Goal: Task Accomplishment & Management: Manage account settings

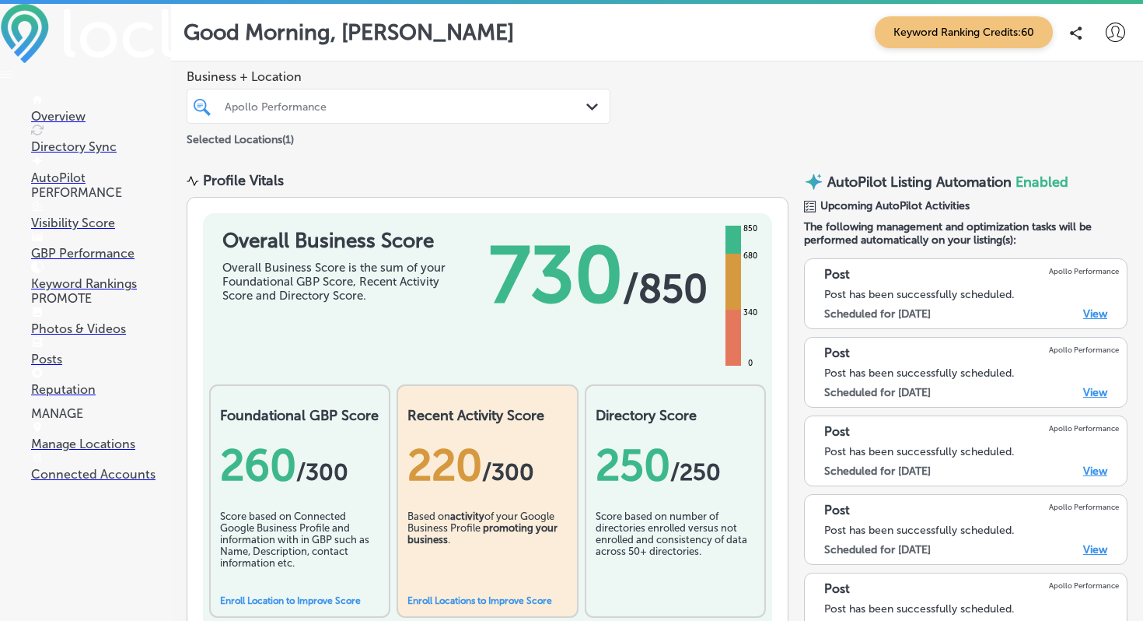
click at [112, 481] on p "Connected Accounts" at bounding box center [101, 474] width 140 height 15
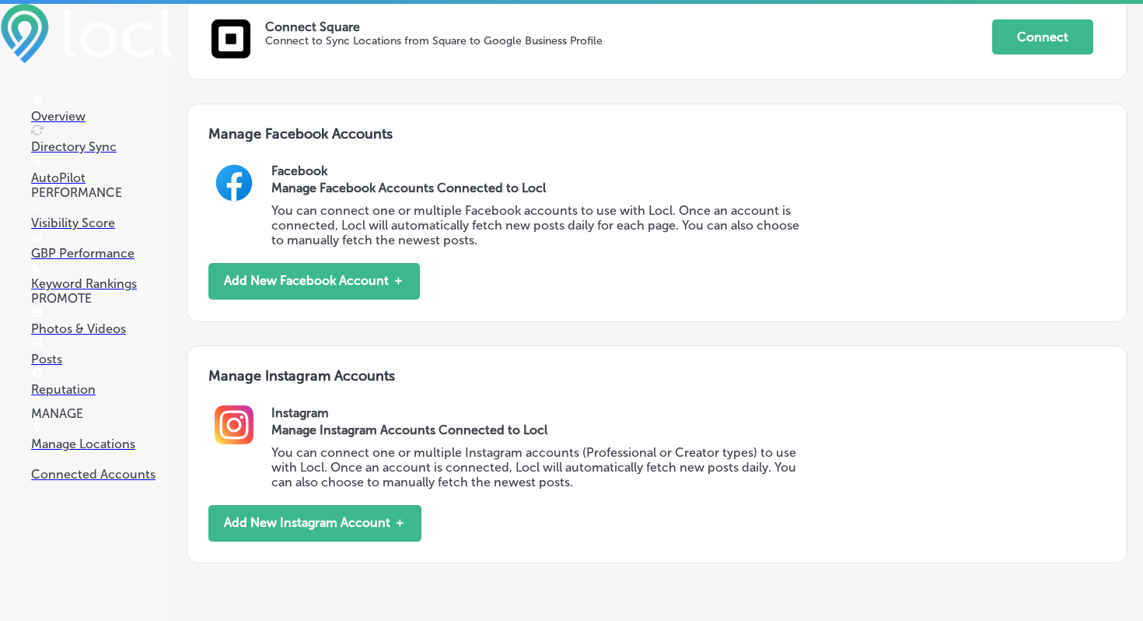
scroll to position [576, 0]
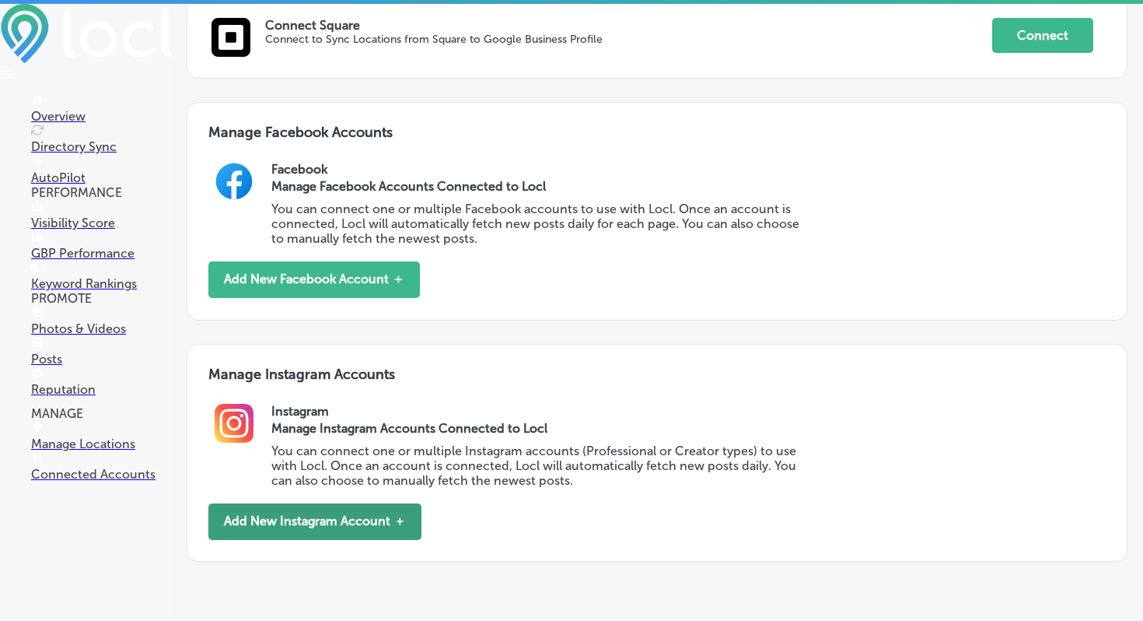
click at [295, 520] on button "Add New Instagram Account ＋" at bounding box center [314, 521] width 213 height 37
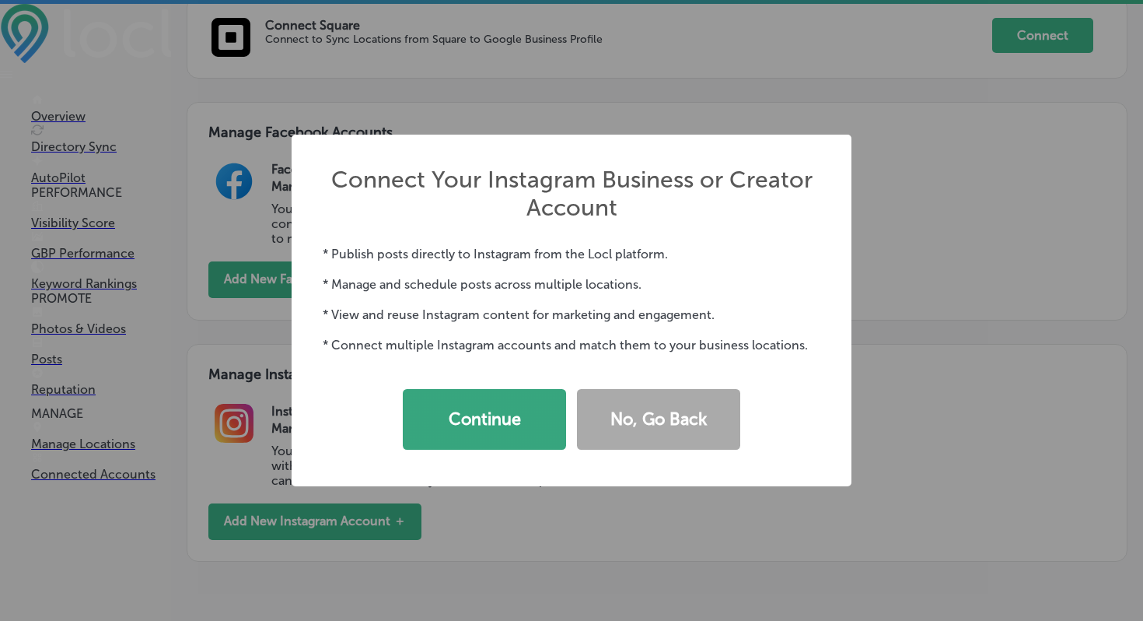
click at [511, 437] on button "Continue" at bounding box center [484, 419] width 163 height 61
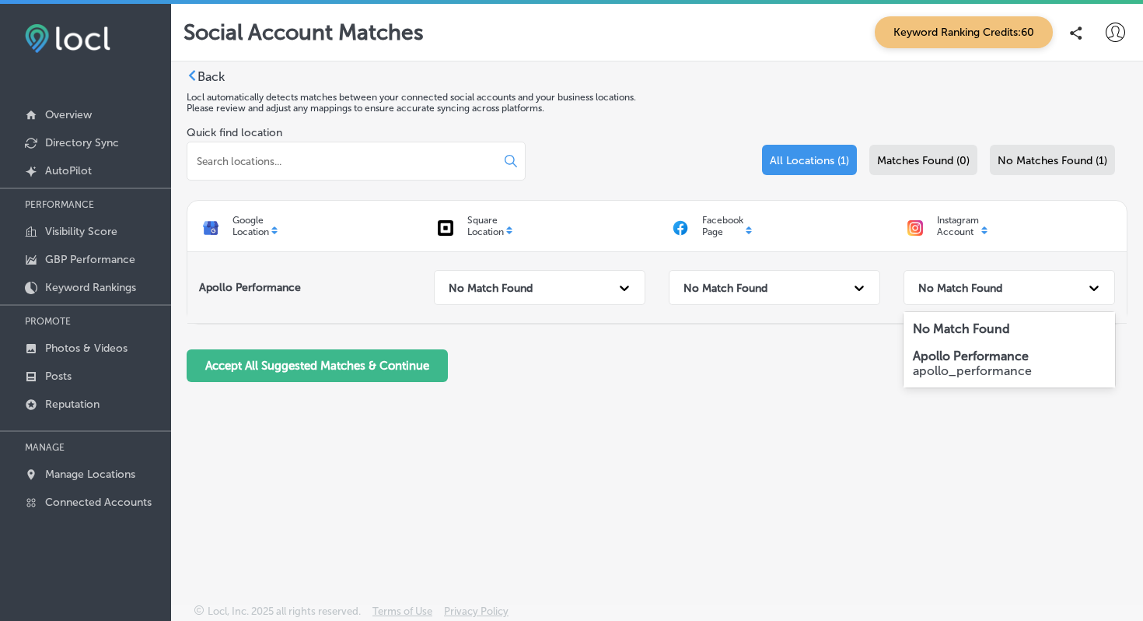
click at [1102, 287] on div at bounding box center [1094, 288] width 28 height 28
click at [1015, 366] on p "apollo_performance" at bounding box center [1009, 370] width 193 height 15
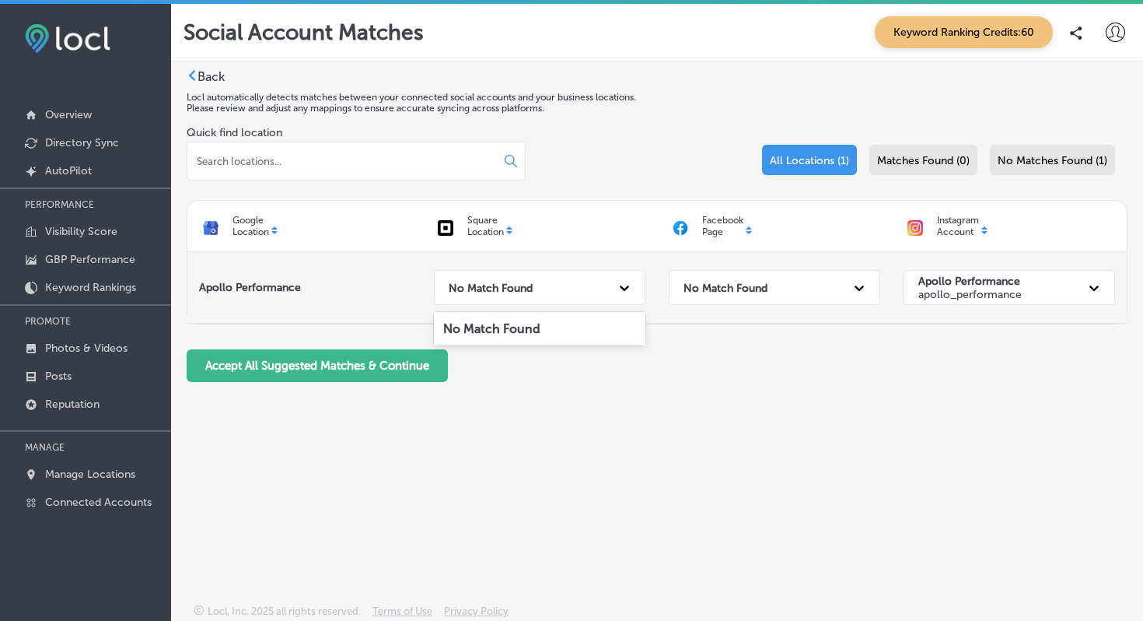
click at [629, 292] on icon at bounding box center [625, 288] width 16 height 16
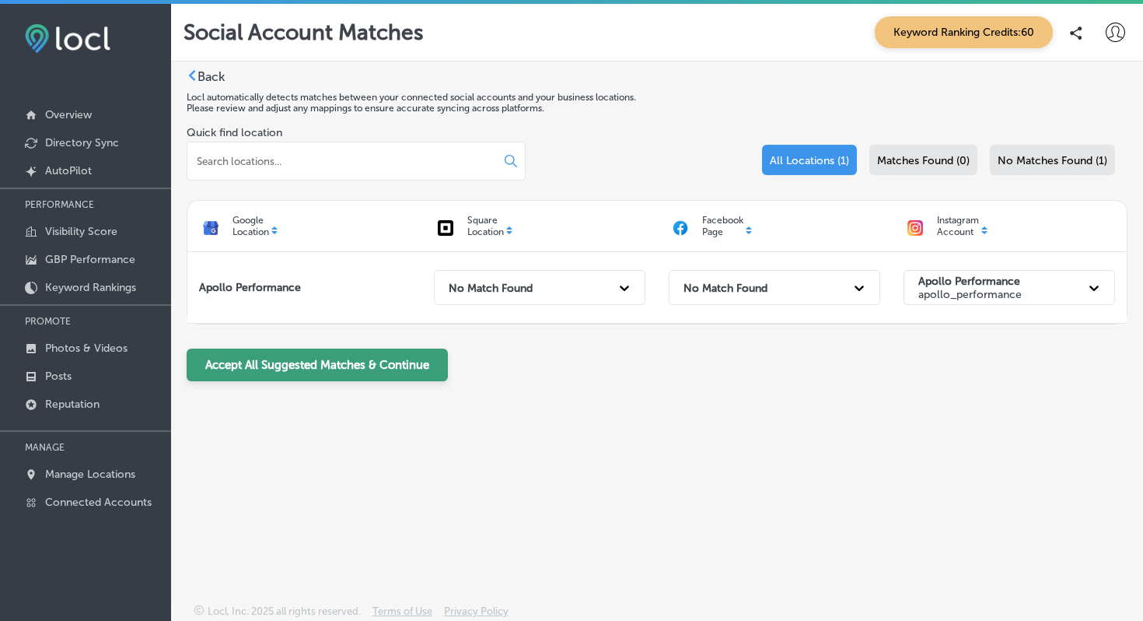
click at [343, 362] on button "Accept All Suggested Matches & Continue" at bounding box center [317, 364] width 261 height 33
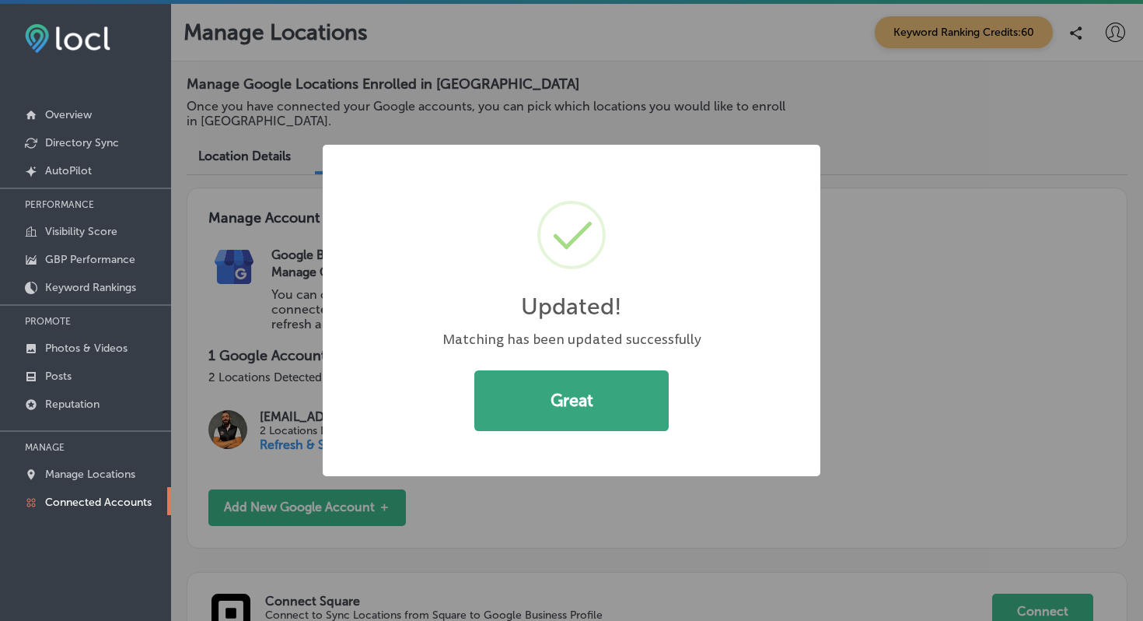
click at [593, 411] on button "Great" at bounding box center [571, 400] width 194 height 61
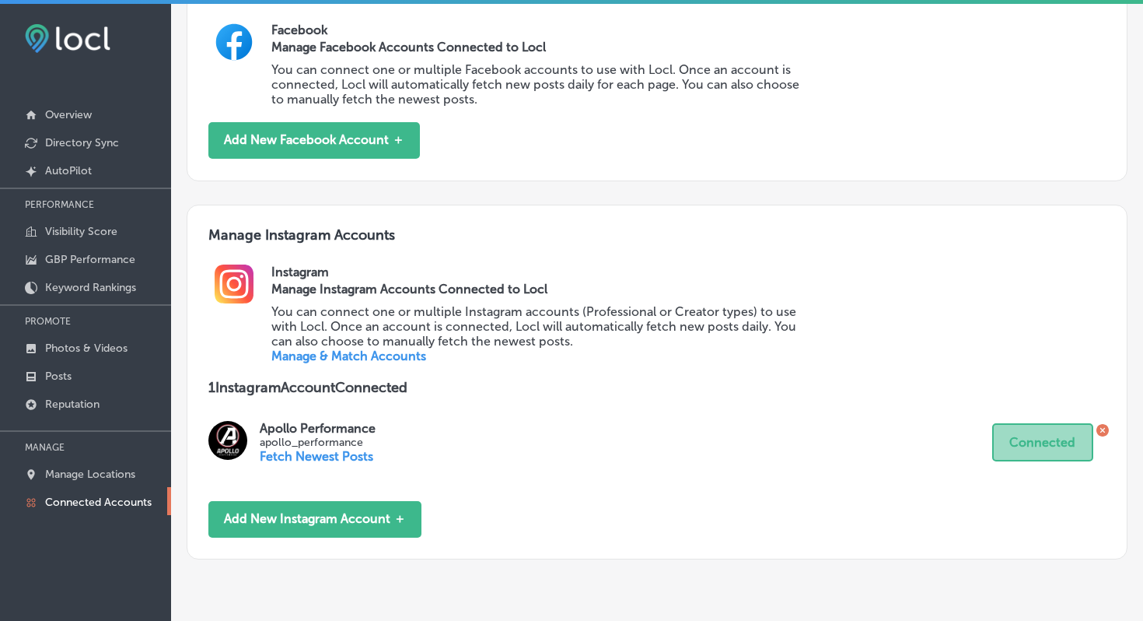
scroll to position [720, 0]
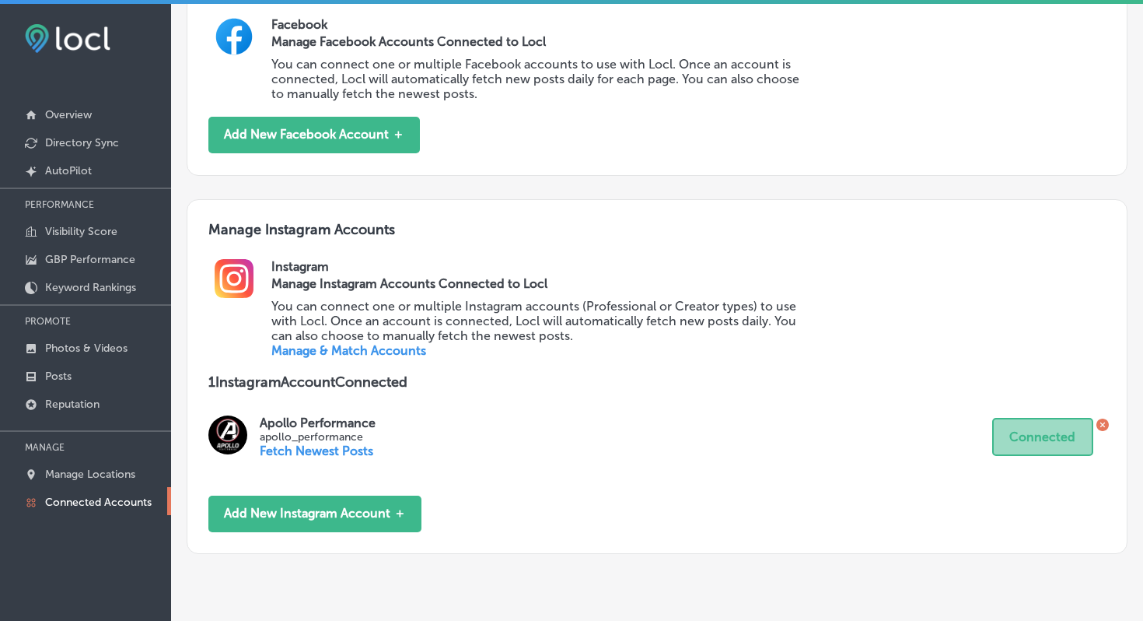
click at [352, 451] on p "Fetch Newest Posts" at bounding box center [318, 450] width 116 height 15
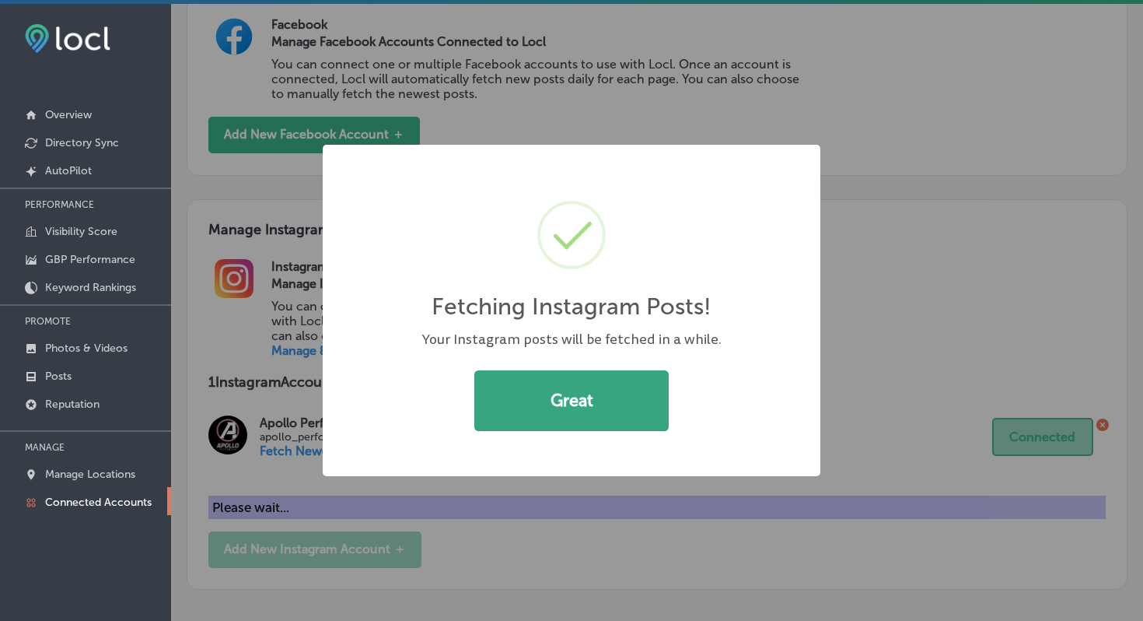
click at [572, 393] on button "Great" at bounding box center [571, 400] width 194 height 61
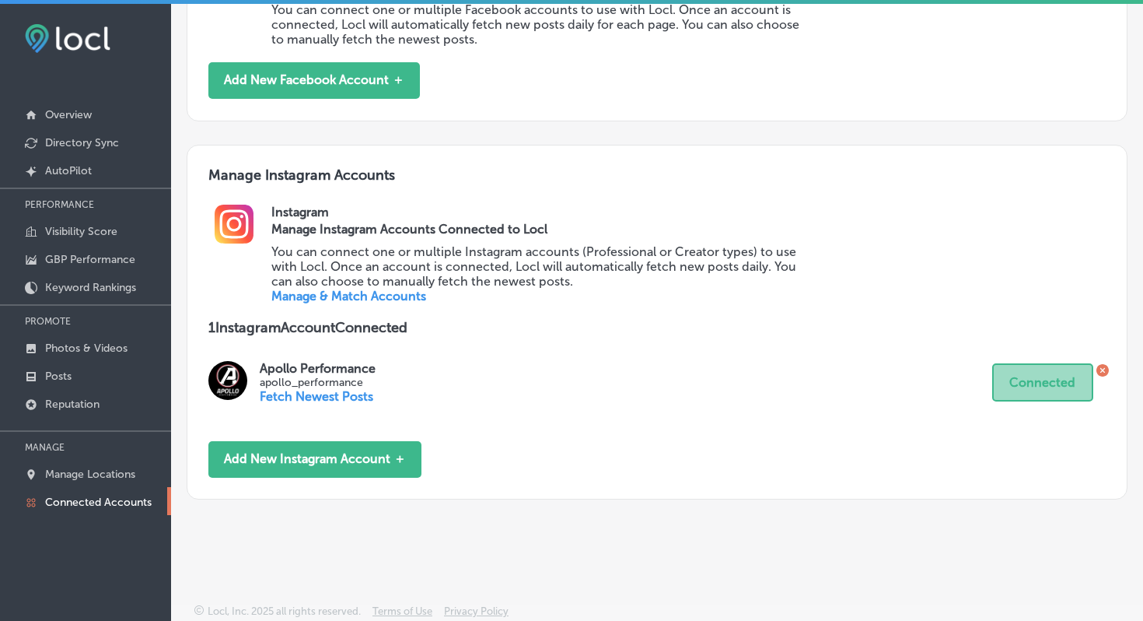
scroll to position [4, 0]
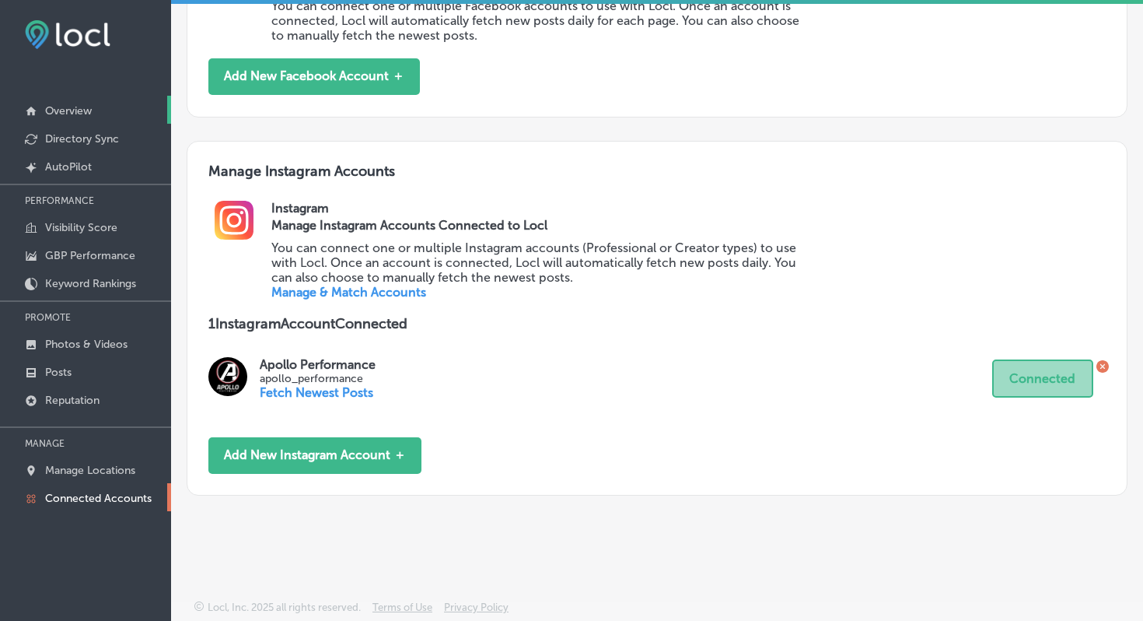
click at [58, 112] on p "Overview" at bounding box center [68, 110] width 47 height 13
